Goal: Task Accomplishment & Management: Complete application form

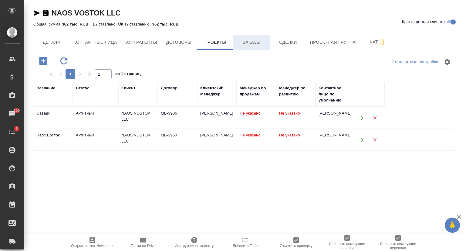
click at [251, 39] on span "Заказы" at bounding box center [251, 43] width 29 height 8
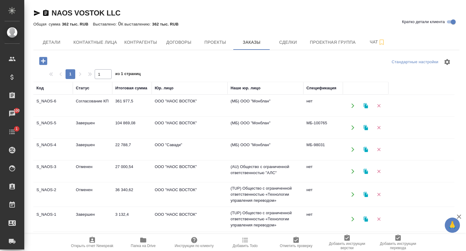
click at [51, 116] on td "S_NAOS-5" at bounding box center [52, 105] width 39 height 21
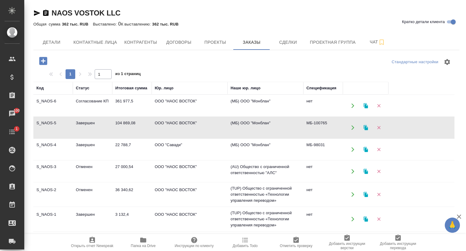
click at [51, 116] on td "S_NAOS-5" at bounding box center [52, 105] width 39 height 21
click at [48, 116] on td "S_NAOS-1" at bounding box center [52, 105] width 39 height 21
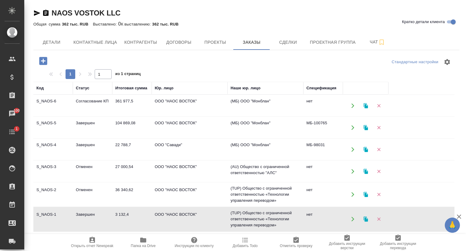
click at [48, 116] on td "S_NAOS-1" at bounding box center [52, 105] width 39 height 21
click at [55, 116] on td "S_NAOS-4" at bounding box center [52, 105] width 39 height 21
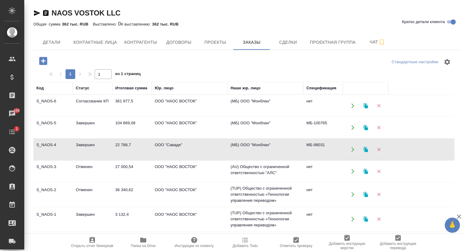
click at [55, 116] on td "S_NAOS-4" at bounding box center [52, 105] width 39 height 21
click at [61, 116] on td "S_NAOS-4" at bounding box center [52, 105] width 39 height 21
click at [52, 116] on td "S_NAOS-3" at bounding box center [52, 105] width 39 height 21
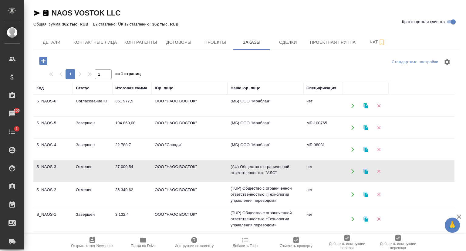
click at [52, 116] on td "S_NAOS-3" at bounding box center [52, 105] width 39 height 21
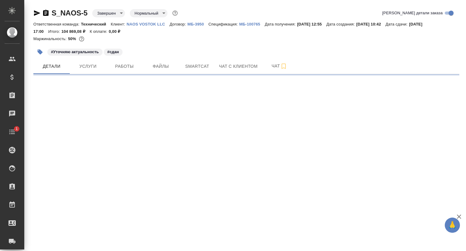
select select "RU"
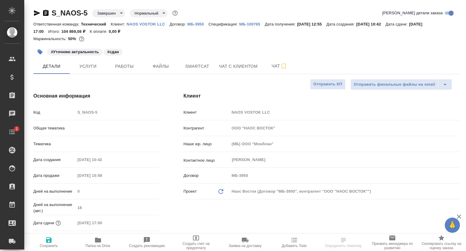
type input "Сергеева Анастасия"
type textarea "x"
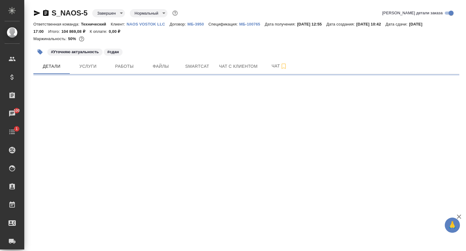
select select "RU"
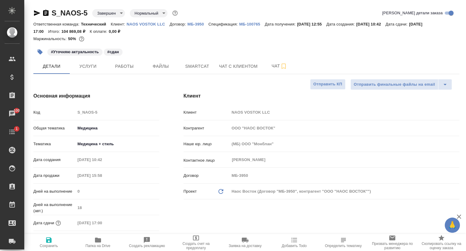
type textarea "x"
click at [101, 241] on icon "button" at bounding box center [97, 239] width 7 height 7
type textarea "x"
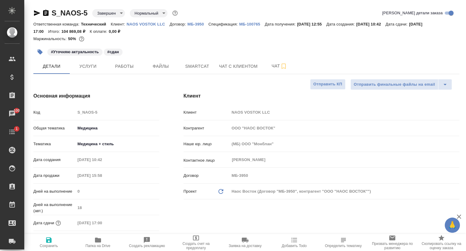
type textarea "x"
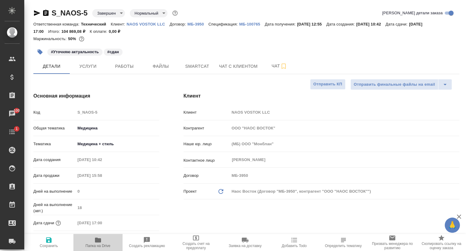
click at [102, 246] on span "Папка на Drive" at bounding box center [98, 245] width 25 height 4
type textarea "x"
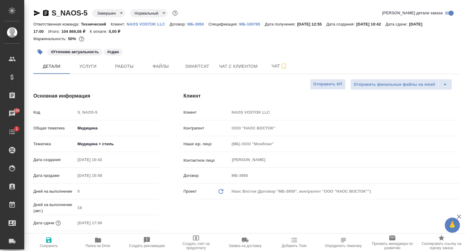
type textarea "x"
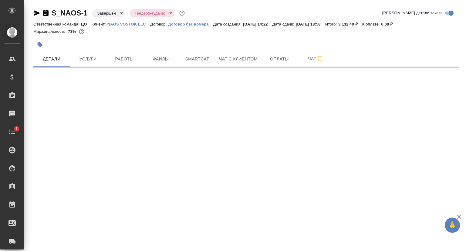
select select "RU"
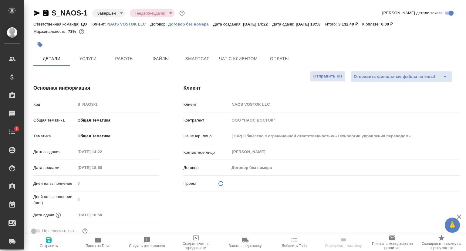
type textarea "x"
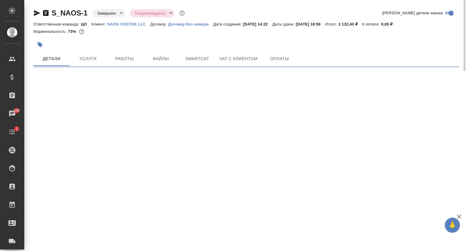
select select "RU"
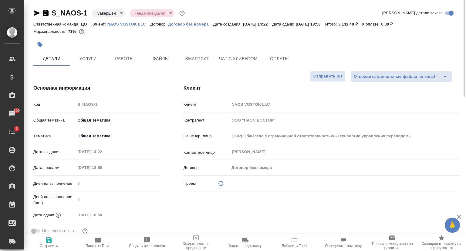
type textarea "x"
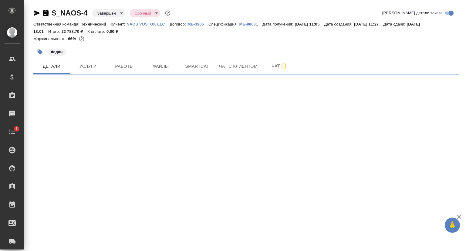
select select "RU"
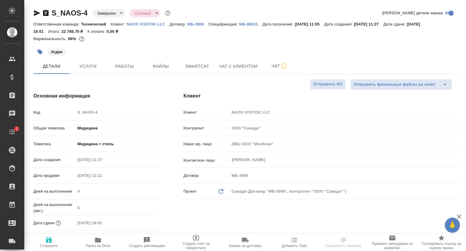
type textarea "x"
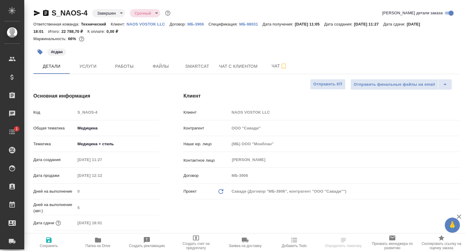
type textarea "x"
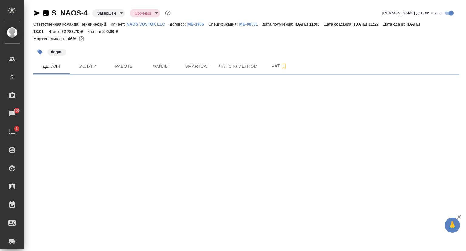
select select "RU"
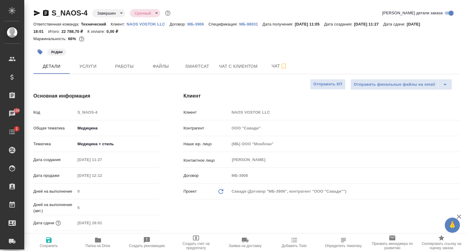
type textarea "x"
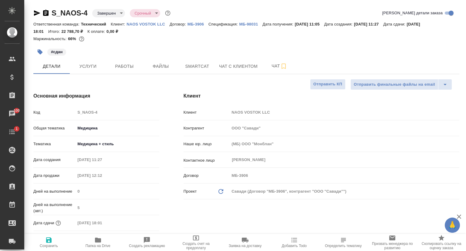
type textarea "x"
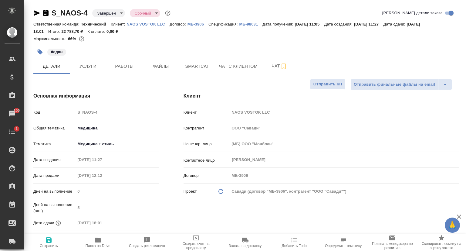
type textarea "x"
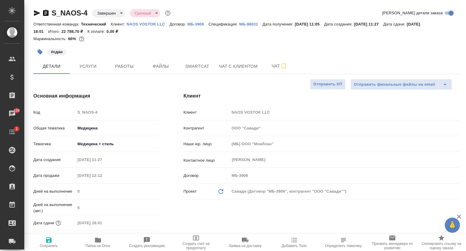
type textarea "x"
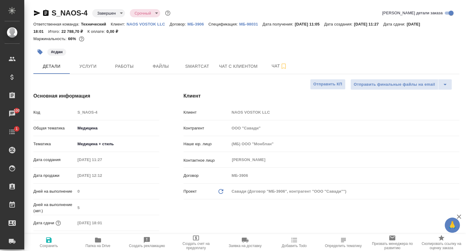
type textarea "x"
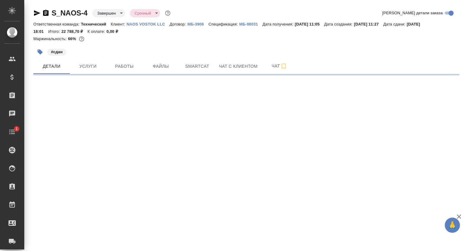
select select "RU"
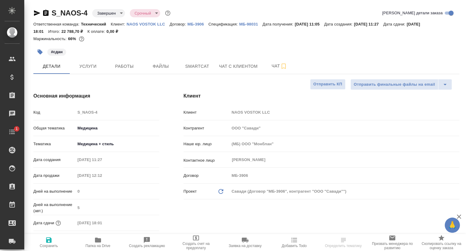
type textarea "x"
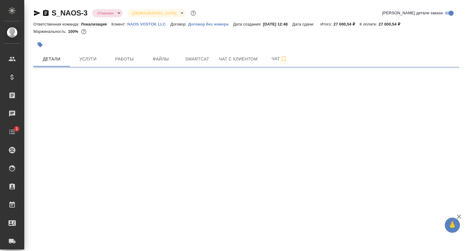
select select "RU"
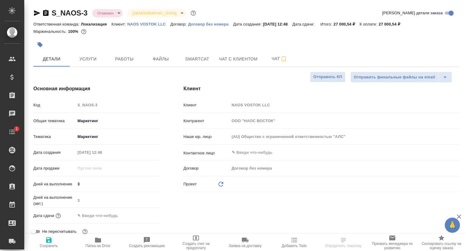
type textarea "x"
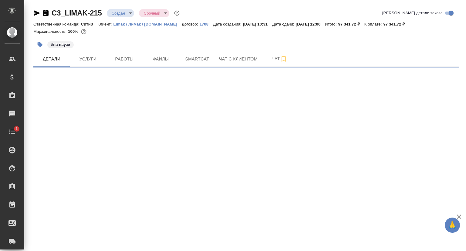
select select "RU"
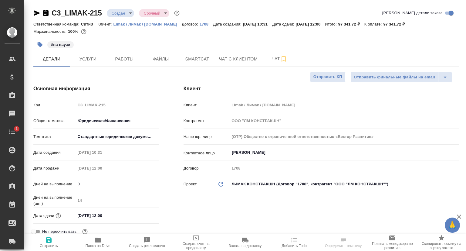
type textarea "x"
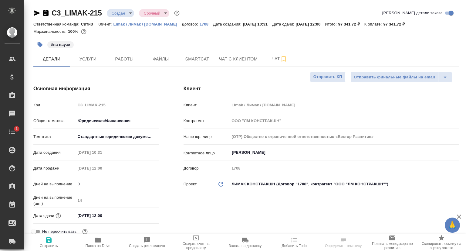
type textarea "x"
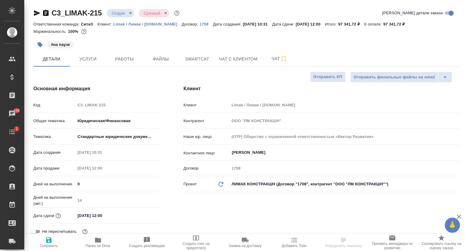
type textarea "x"
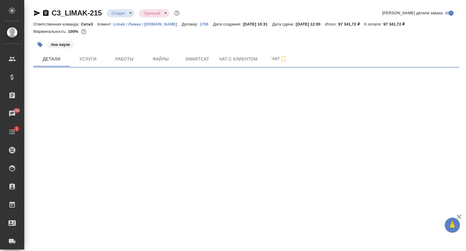
click at [130, 25] on p "Limak / Лимак / limak.com.tr" at bounding box center [147, 24] width 68 height 5
select select "RU"
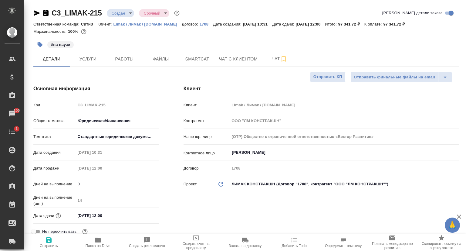
type textarea "x"
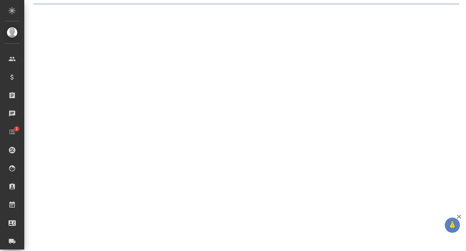
select select "RU"
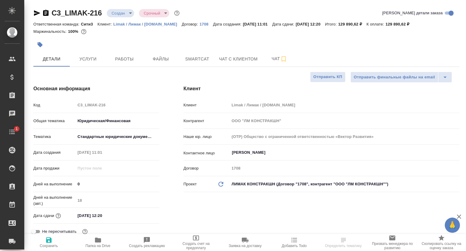
type textarea "x"
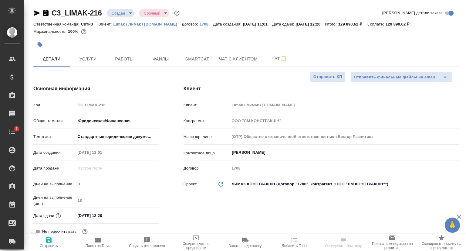
type textarea "x"
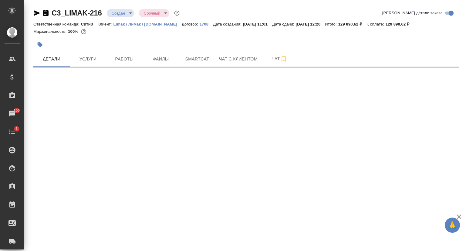
select select "RU"
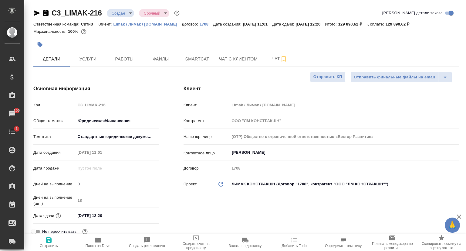
type textarea "x"
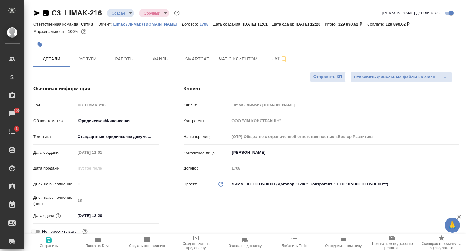
type textarea "x"
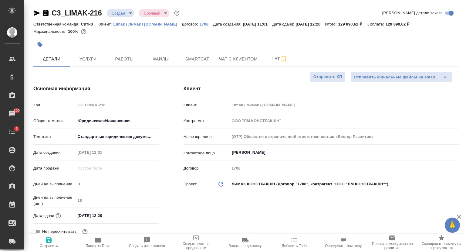
type textarea "x"
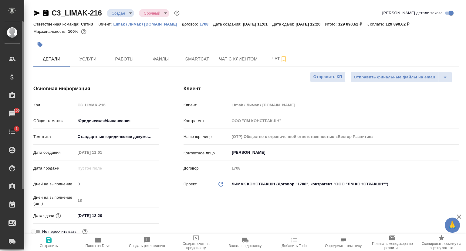
type textarea "x"
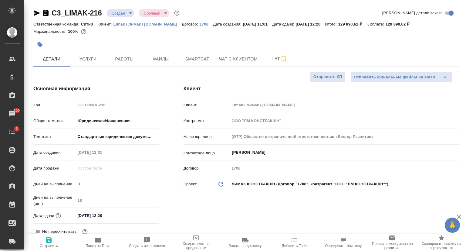
type textarea "x"
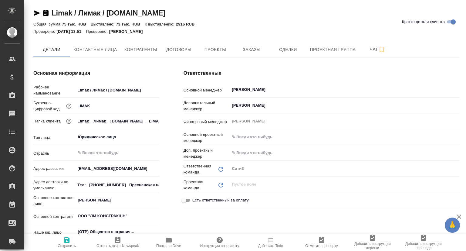
type textarea "x"
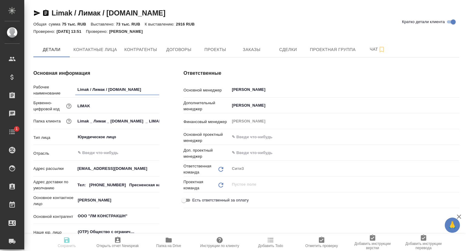
type textarea "x"
click at [113, 49] on span "Контактные лица" at bounding box center [95, 50] width 44 height 8
select select "RU"
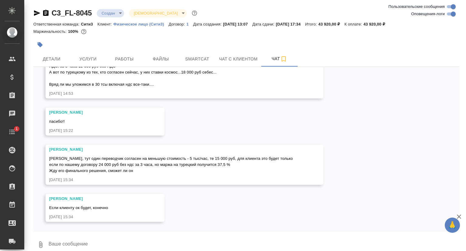
scroll to position [579, 0]
click at [56, 62] on span "Детали" at bounding box center [51, 59] width 29 height 8
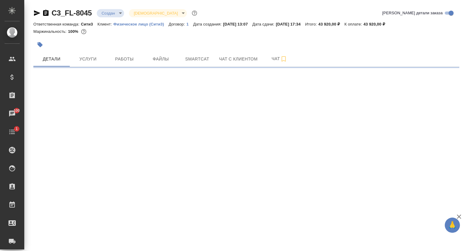
select select "RU"
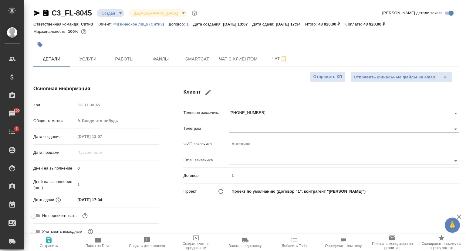
type textarea "x"
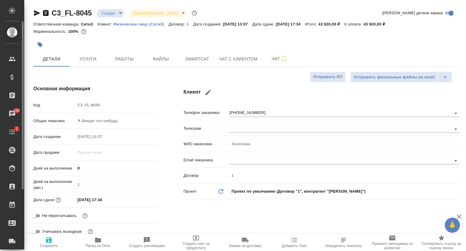
type textarea "x"
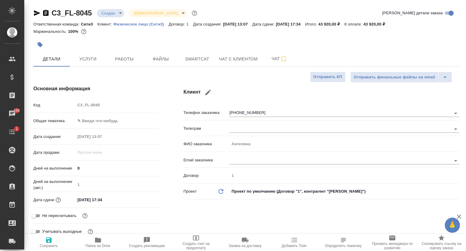
type textarea "x"
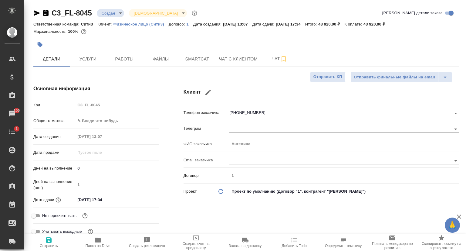
type textarea "x"
